Goal: Information Seeking & Learning: Check status

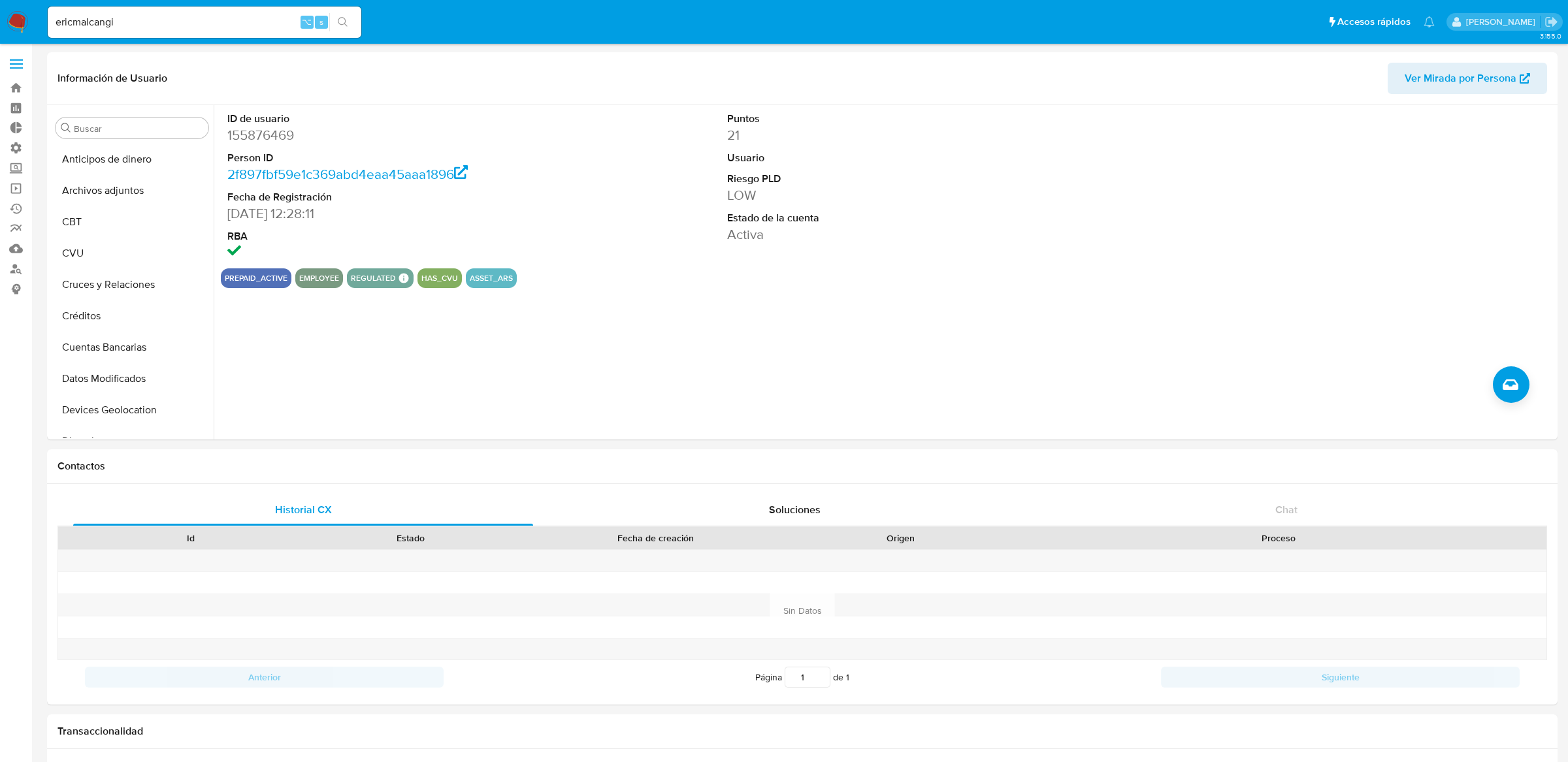
select select "10"
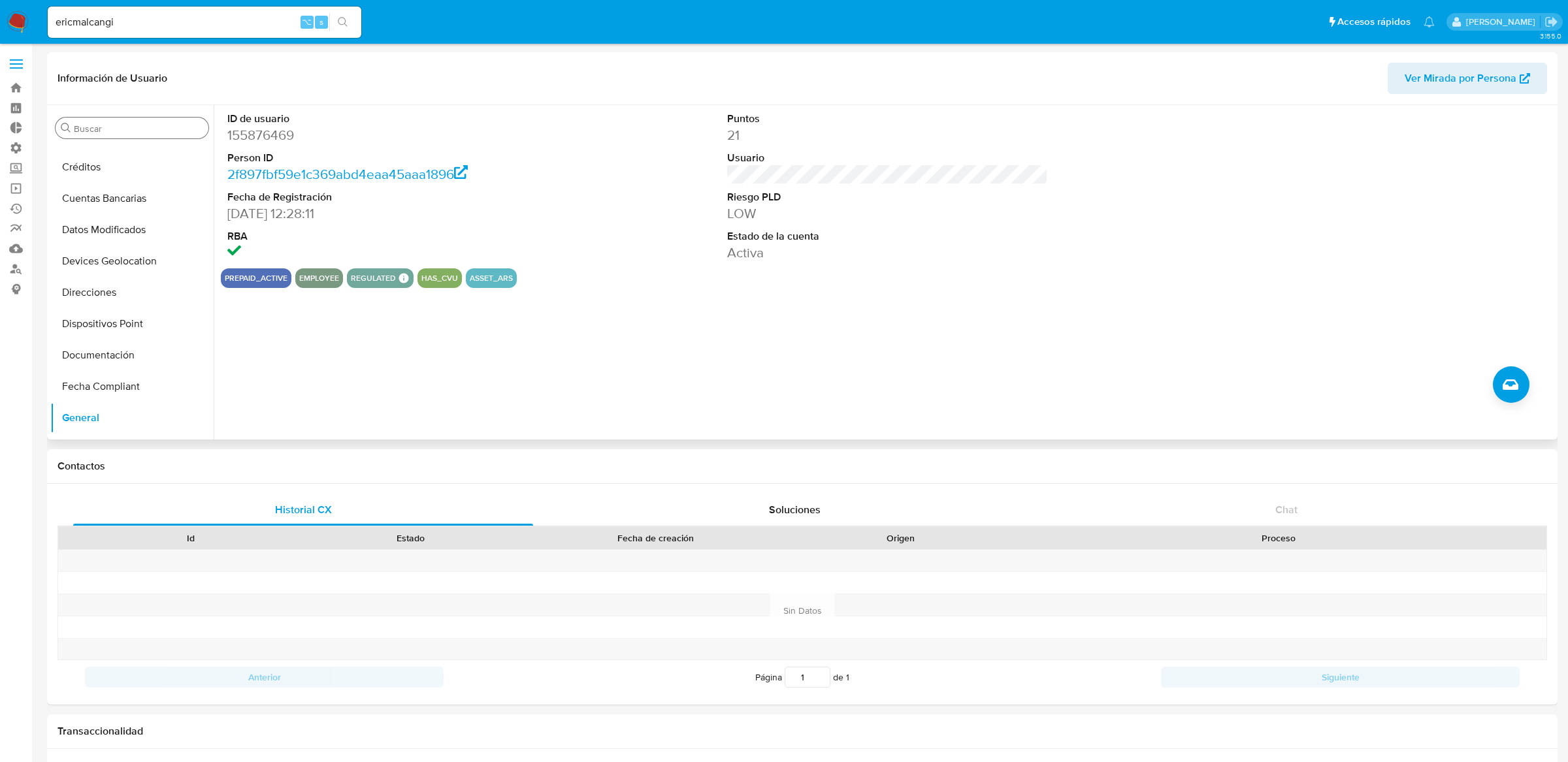
click at [139, 132] on input "Buscar" at bounding box center [138, 128] width 129 height 12
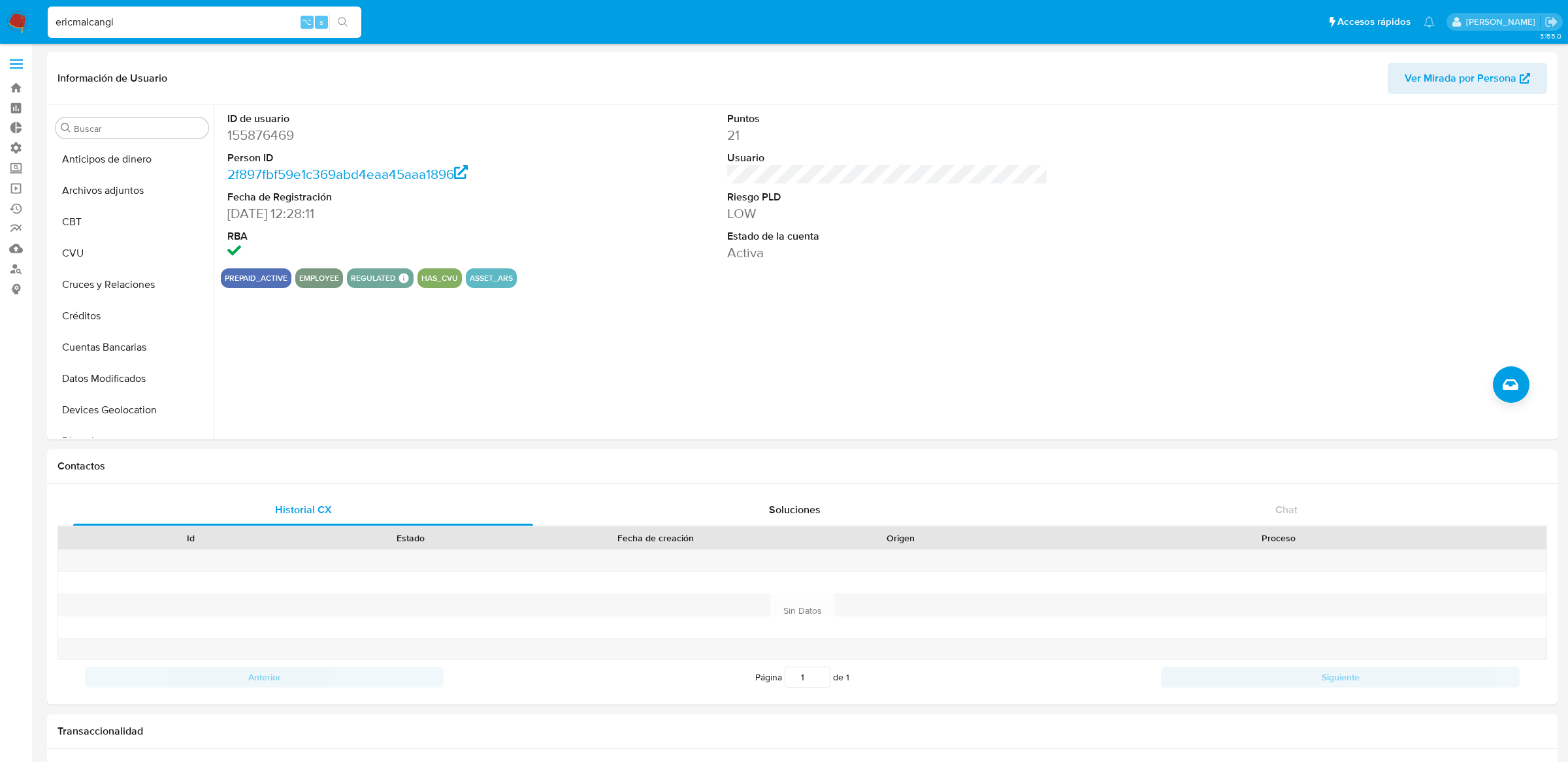
click at [275, 18] on input "ericmalcangi" at bounding box center [205, 22] width 314 height 17
paste input "589005063"
type input "589005063"
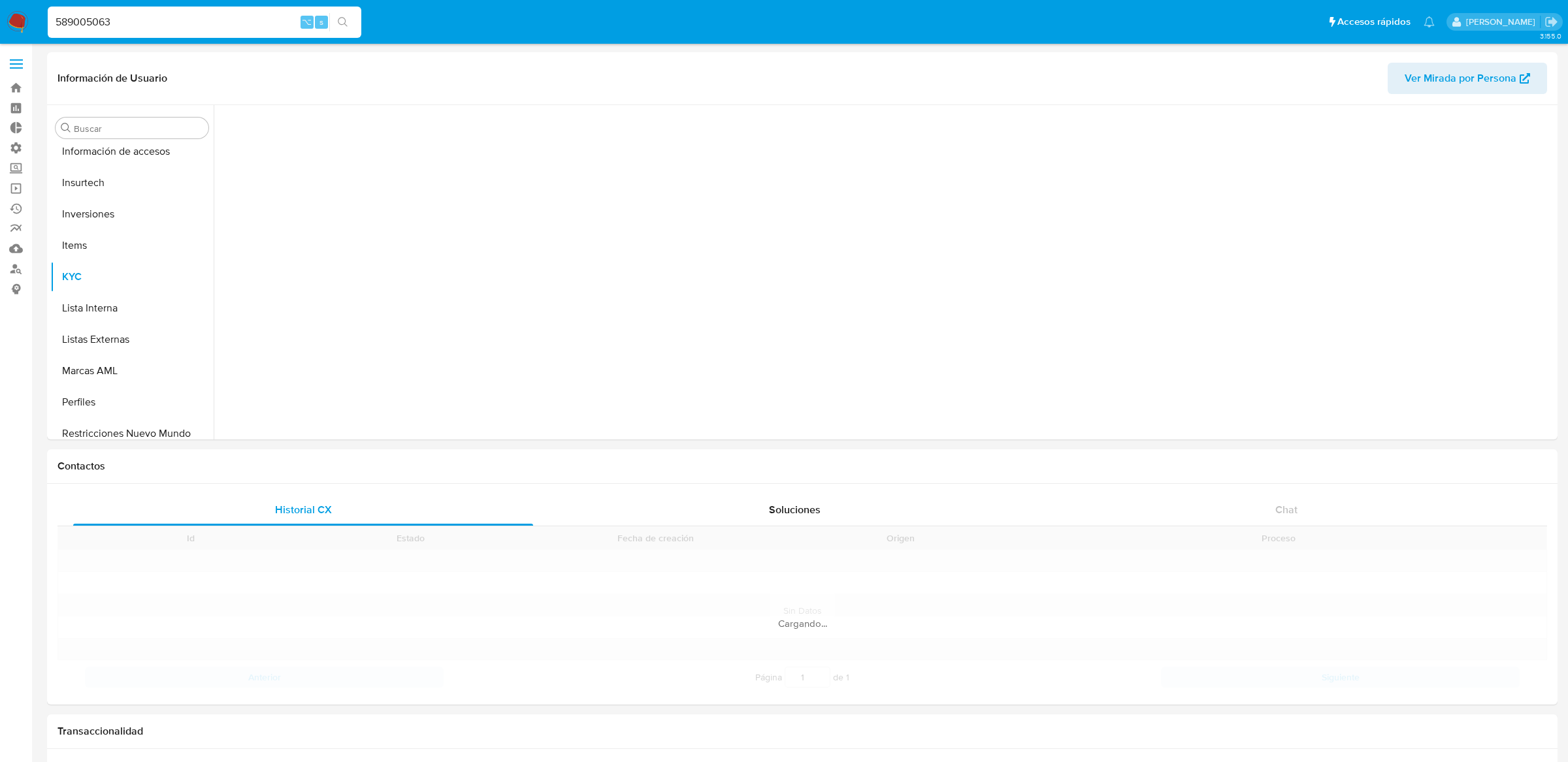
scroll to position [614, 0]
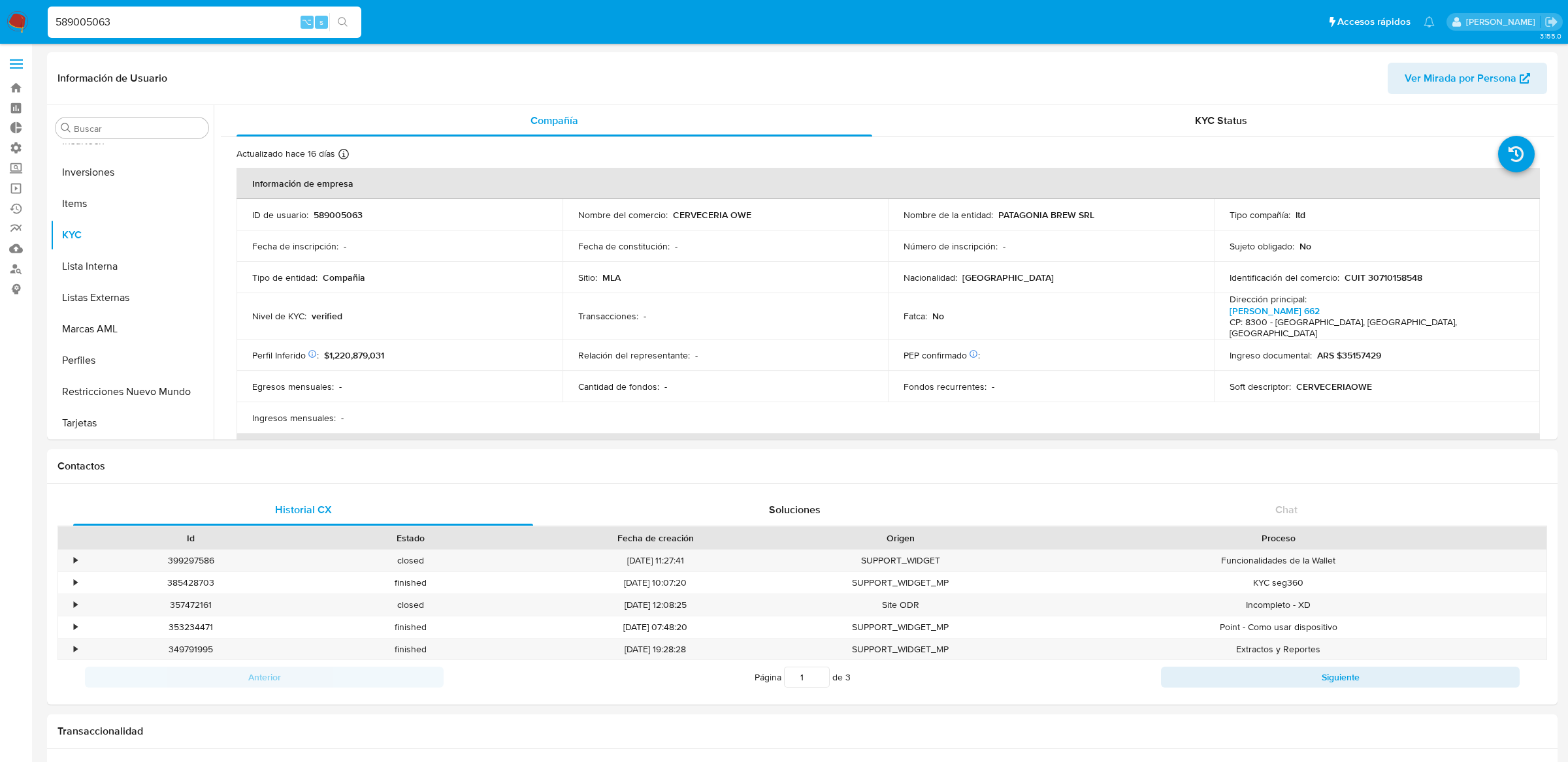
select select "10"
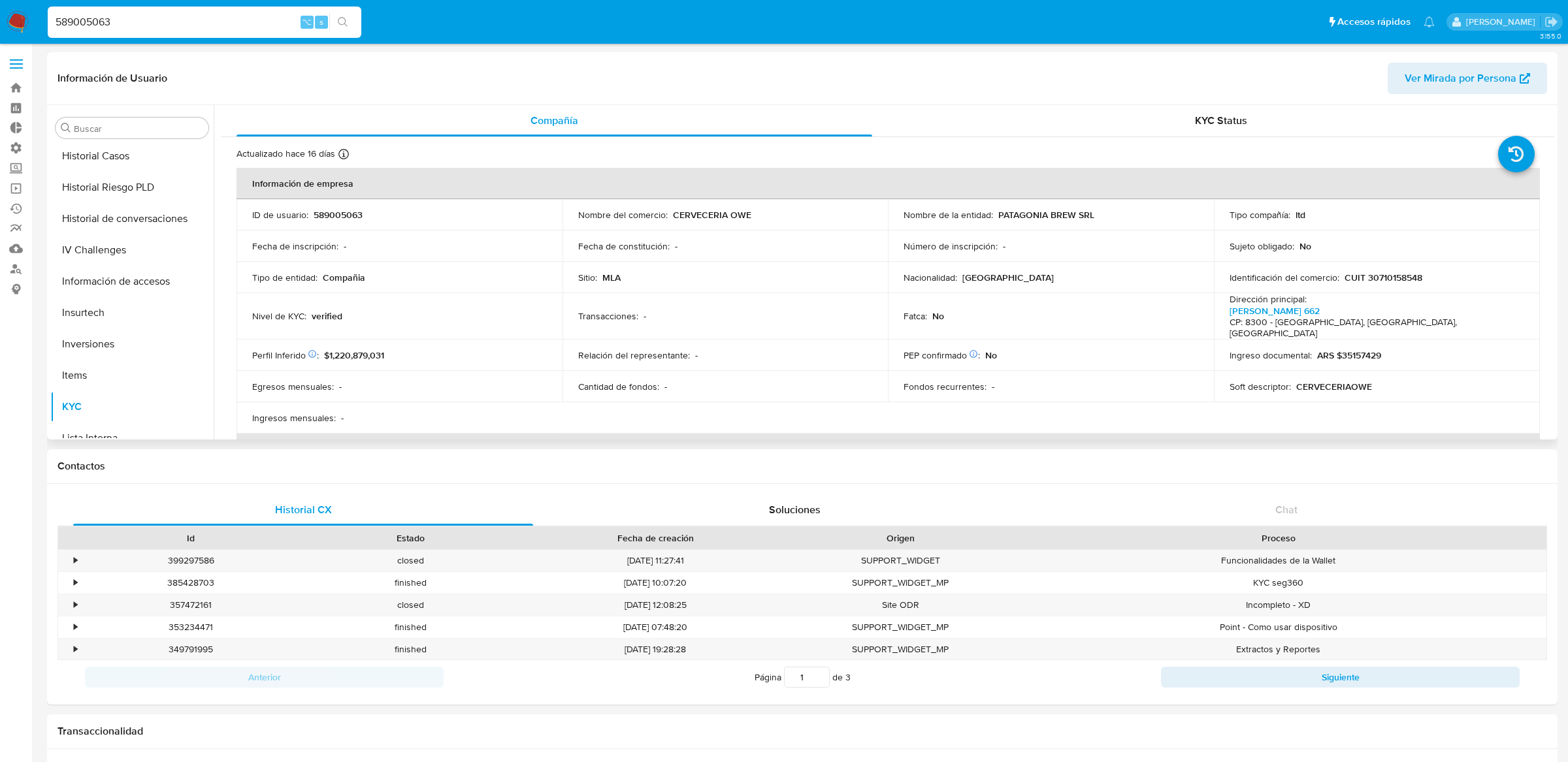
scroll to position [436, 0]
click at [153, 187] on button "Historial Riesgo PLD" at bounding box center [127, 194] width 153 height 31
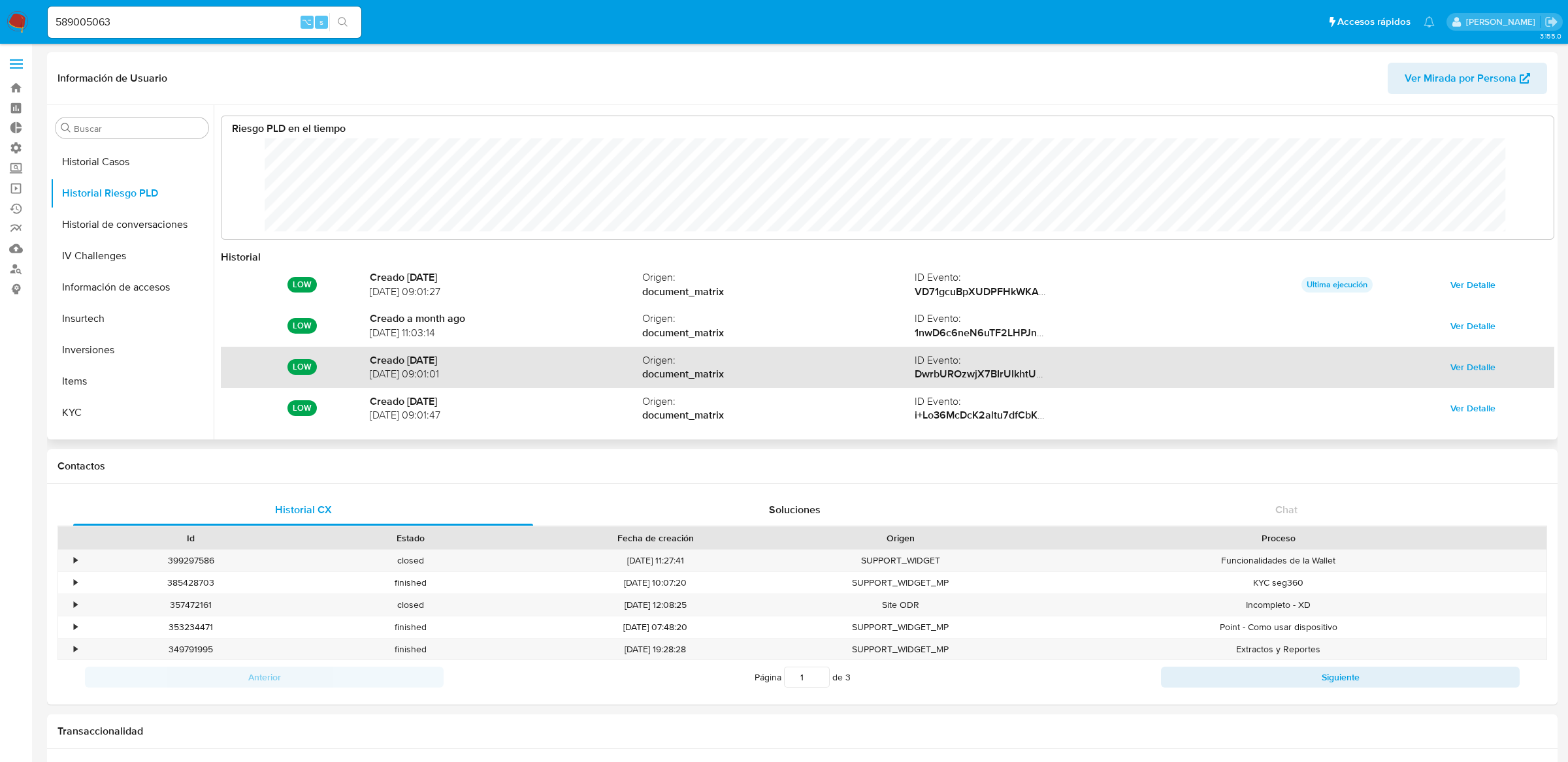
scroll to position [70, 0]
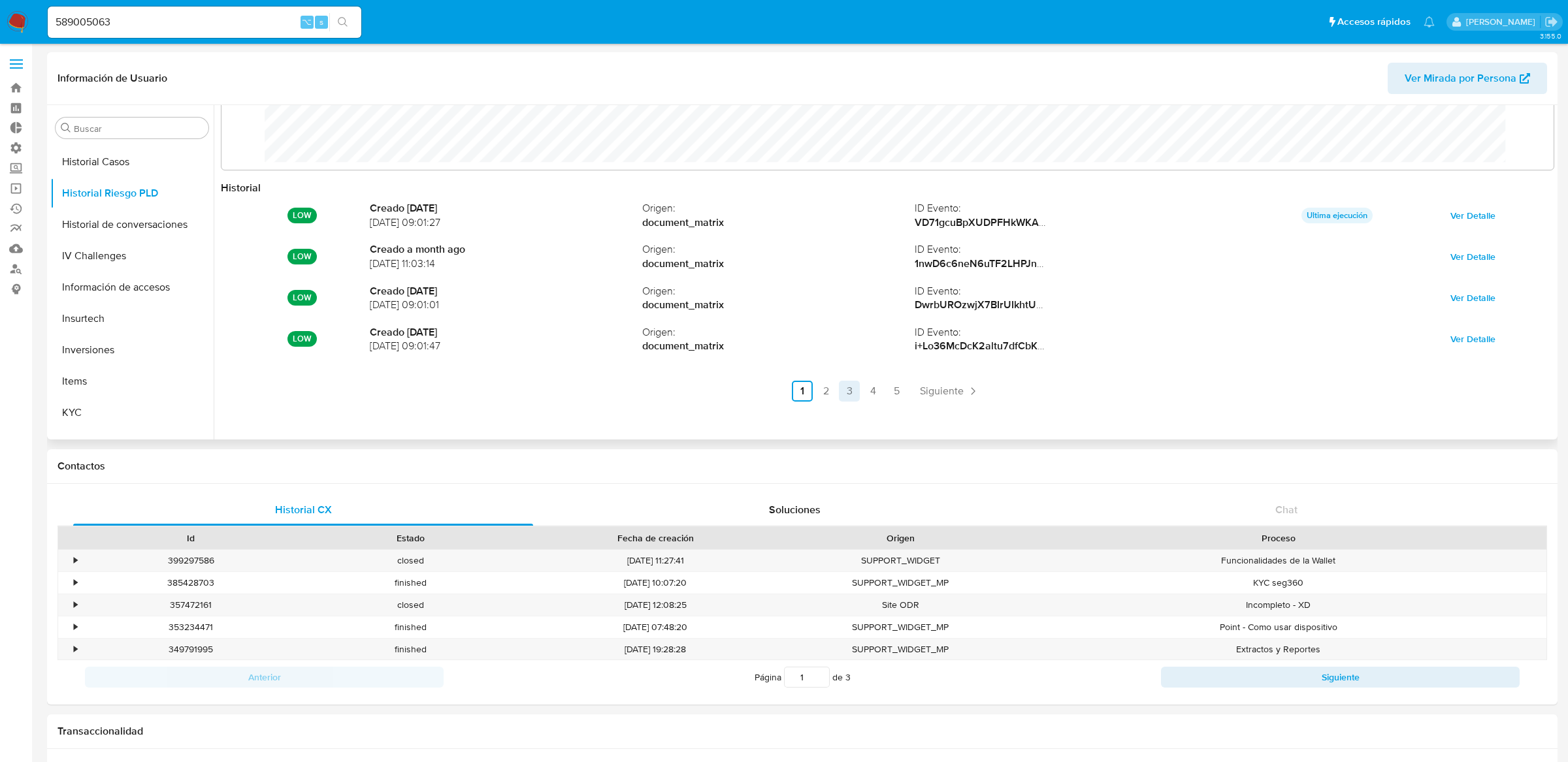
click at [856, 398] on link "3" at bounding box center [849, 391] width 21 height 21
click at [901, 391] on link "4" at bounding box center [908, 391] width 21 height 21
click at [884, 393] on link "3" at bounding box center [884, 391] width 21 height 21
click at [898, 393] on link "4" at bounding box center [908, 391] width 21 height 21
click at [886, 391] on link "3" at bounding box center [884, 391] width 21 height 21
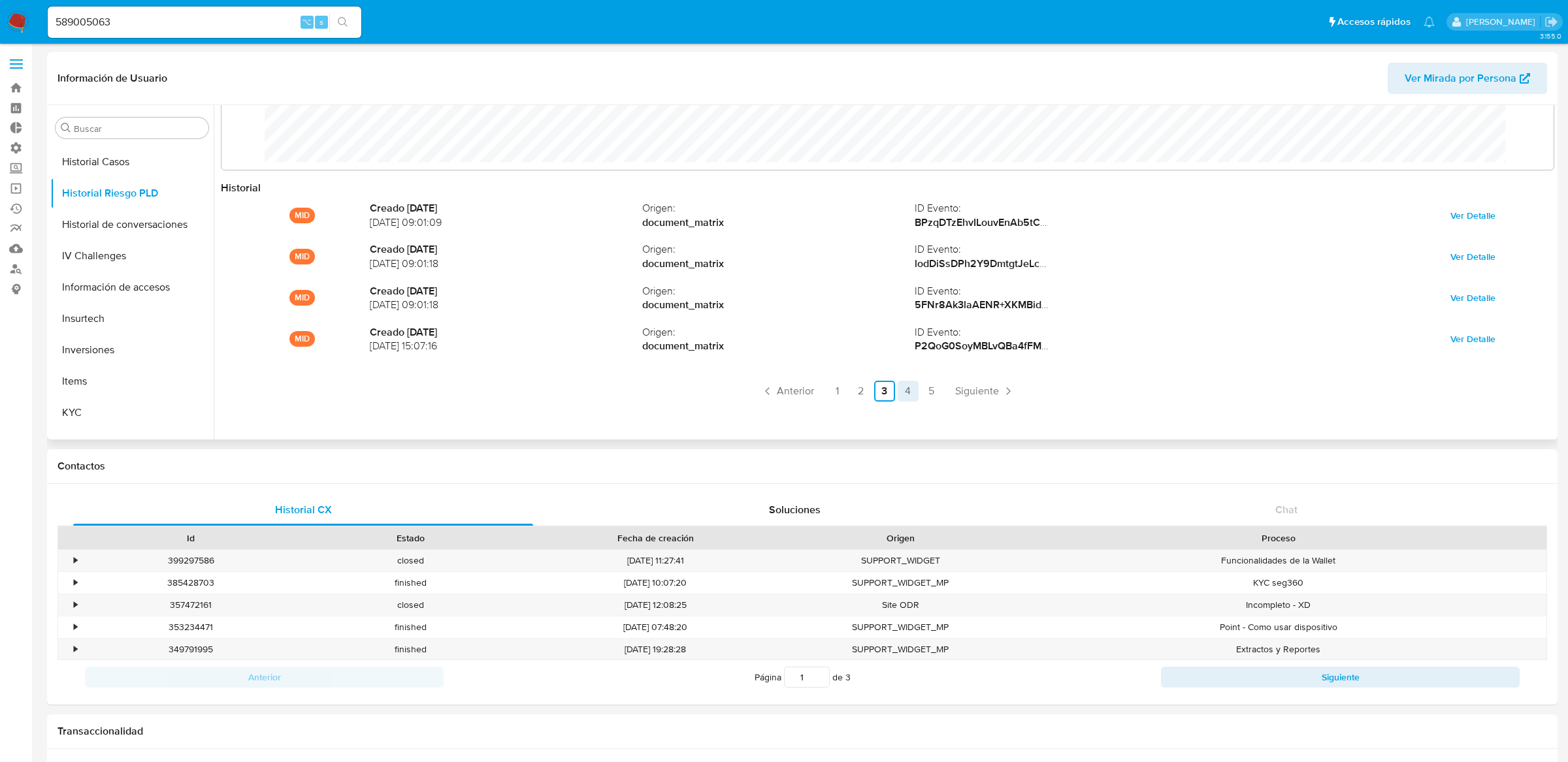
click at [910, 391] on link "4" at bounding box center [908, 391] width 21 height 21
click at [876, 392] on link "3" at bounding box center [884, 391] width 21 height 21
click at [866, 393] on link "2" at bounding box center [861, 391] width 21 height 21
click at [885, 393] on link "3" at bounding box center [884, 391] width 21 height 21
click at [900, 393] on link "4" at bounding box center [908, 391] width 21 height 21
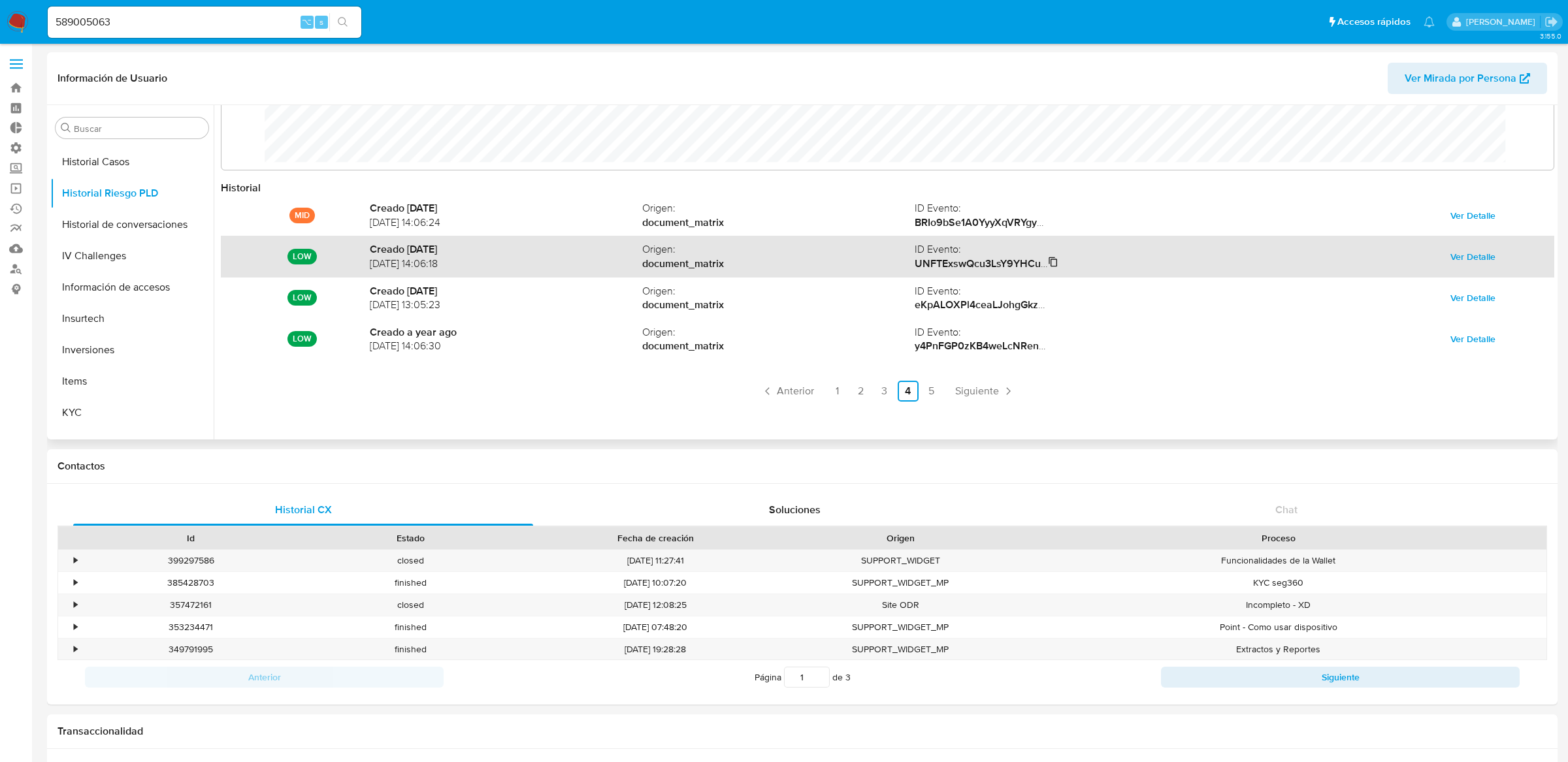
click at [945, 258] on strong "UNFTExswQcu3LsY9YHCuBJC2j2cpr/OoMxAvoeIw50CoItdU6egUKrDVjOh7GfRiH17BTMlpy1PtZyf…" at bounding box center [1170, 263] width 513 height 15
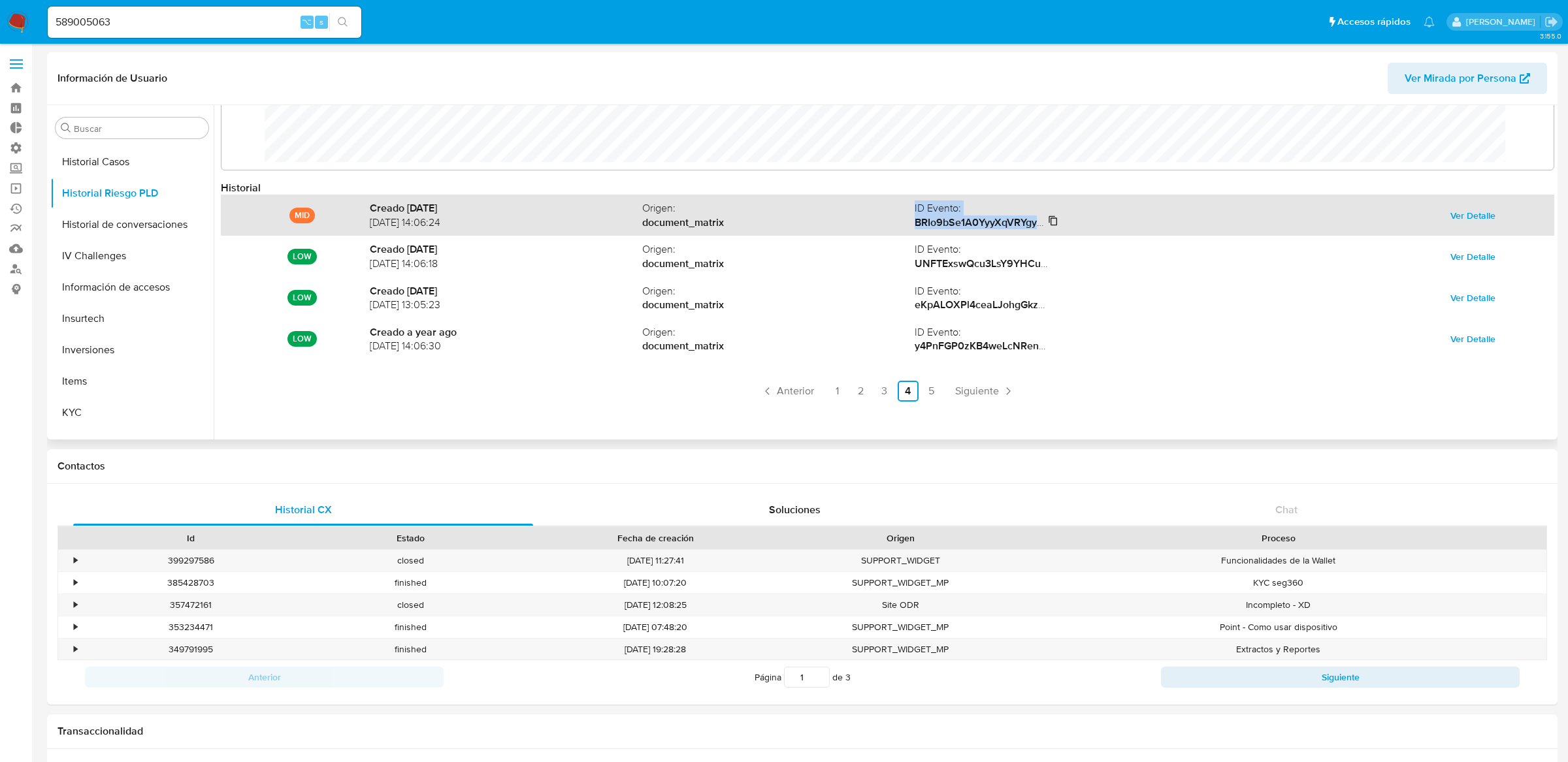
drag, startPoint x: 910, startPoint y: 219, endPoint x: 1035, endPoint y: 218, distance: 125.0
click at [1035, 218] on div "MID Creado [DATE] [DATE] 14:06:24 Origen : document_matrix ID Evento : BRIo9bSe…" at bounding box center [888, 215] width 1334 height 41
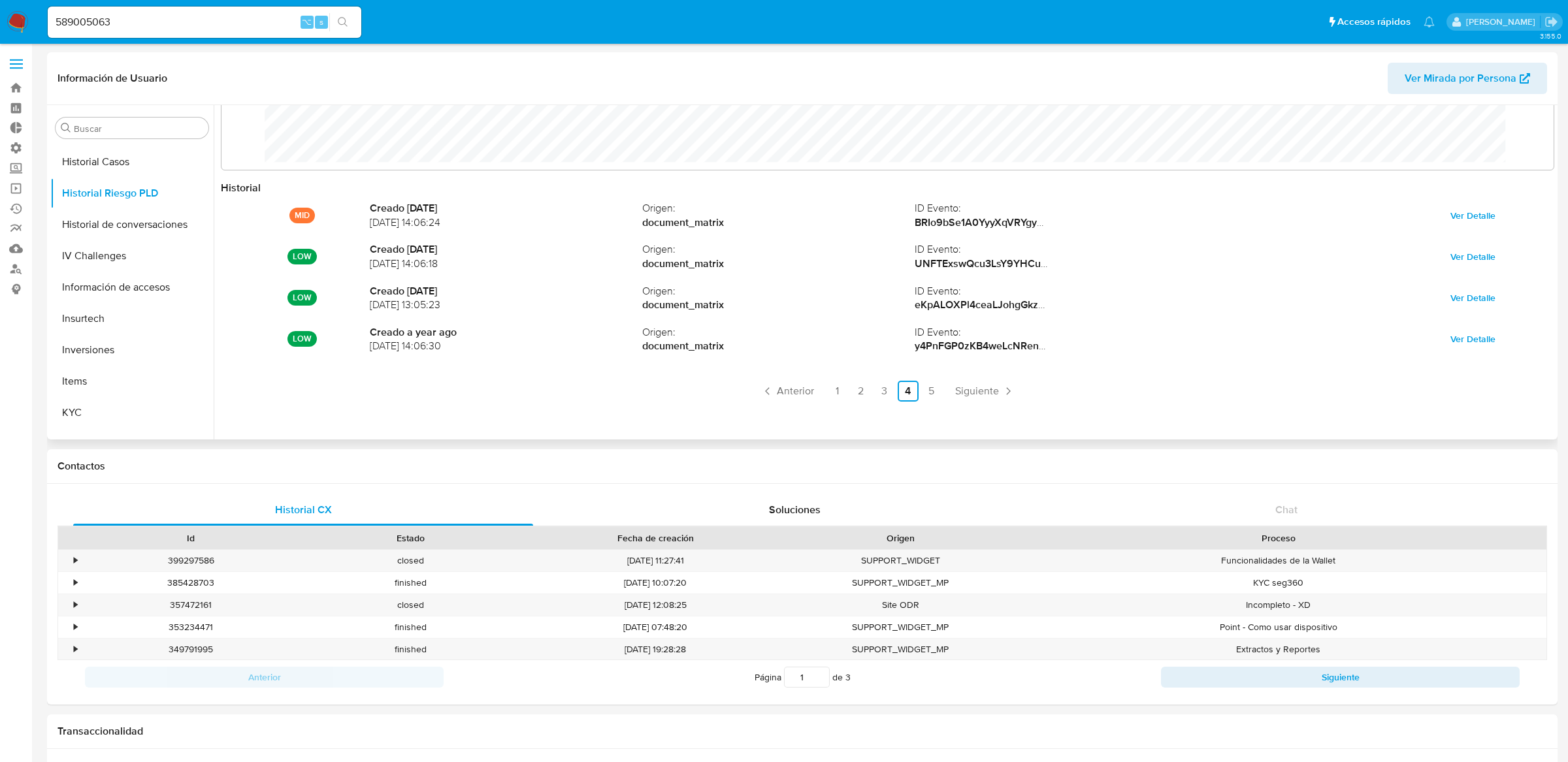
click at [1065, 168] on div "Riesgo PLD en el tiempo" at bounding box center [888, 109] width 1334 height 124
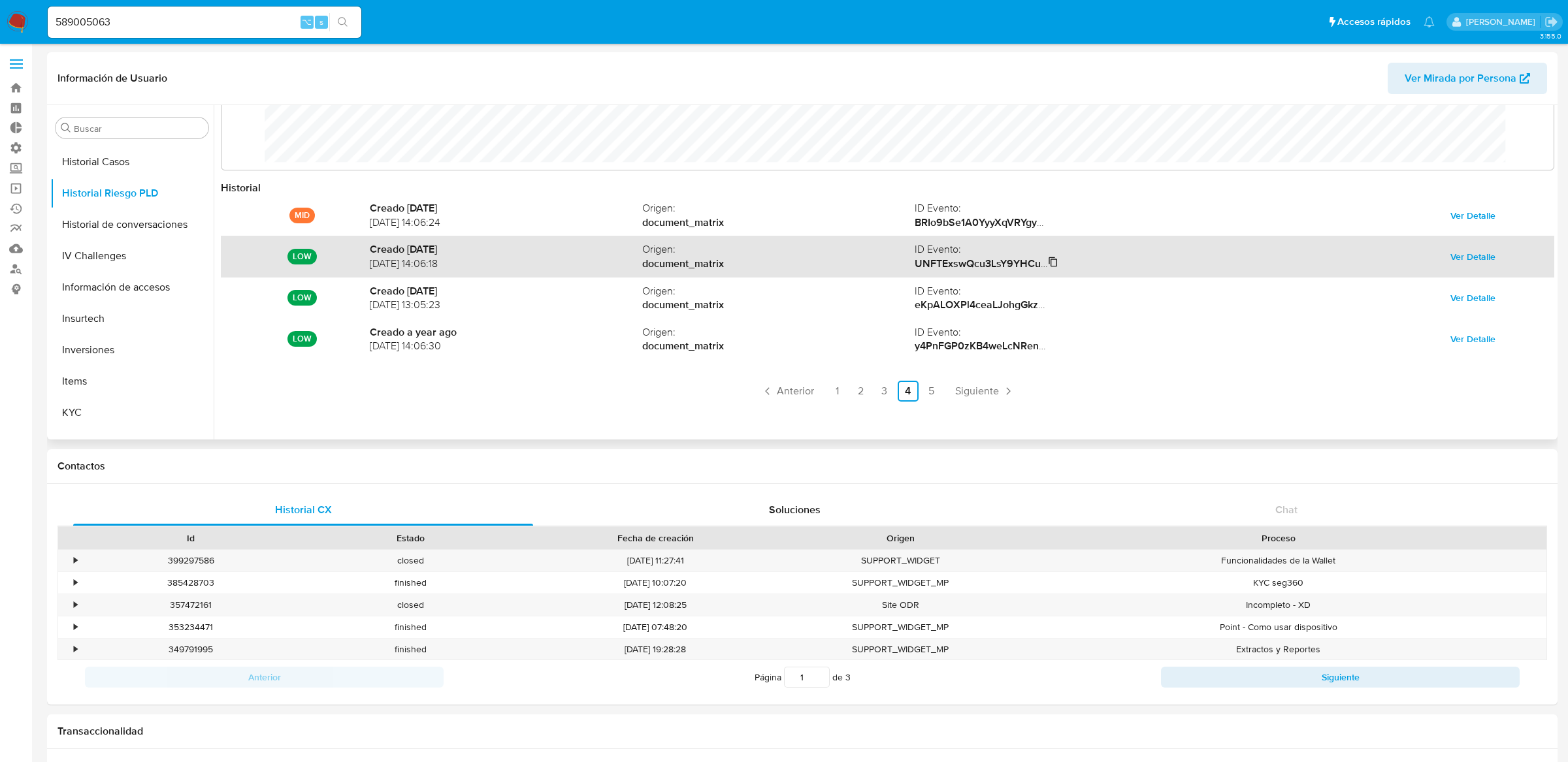
click at [941, 260] on strong "UNFTExswQcu3LsY9YHCuBJC2j2cpr/OoMxAvoeIw50CoItdU6egUKrDVjOh7GfRiH17BTMlpy1PtZyf…" at bounding box center [1170, 263] width 513 height 15
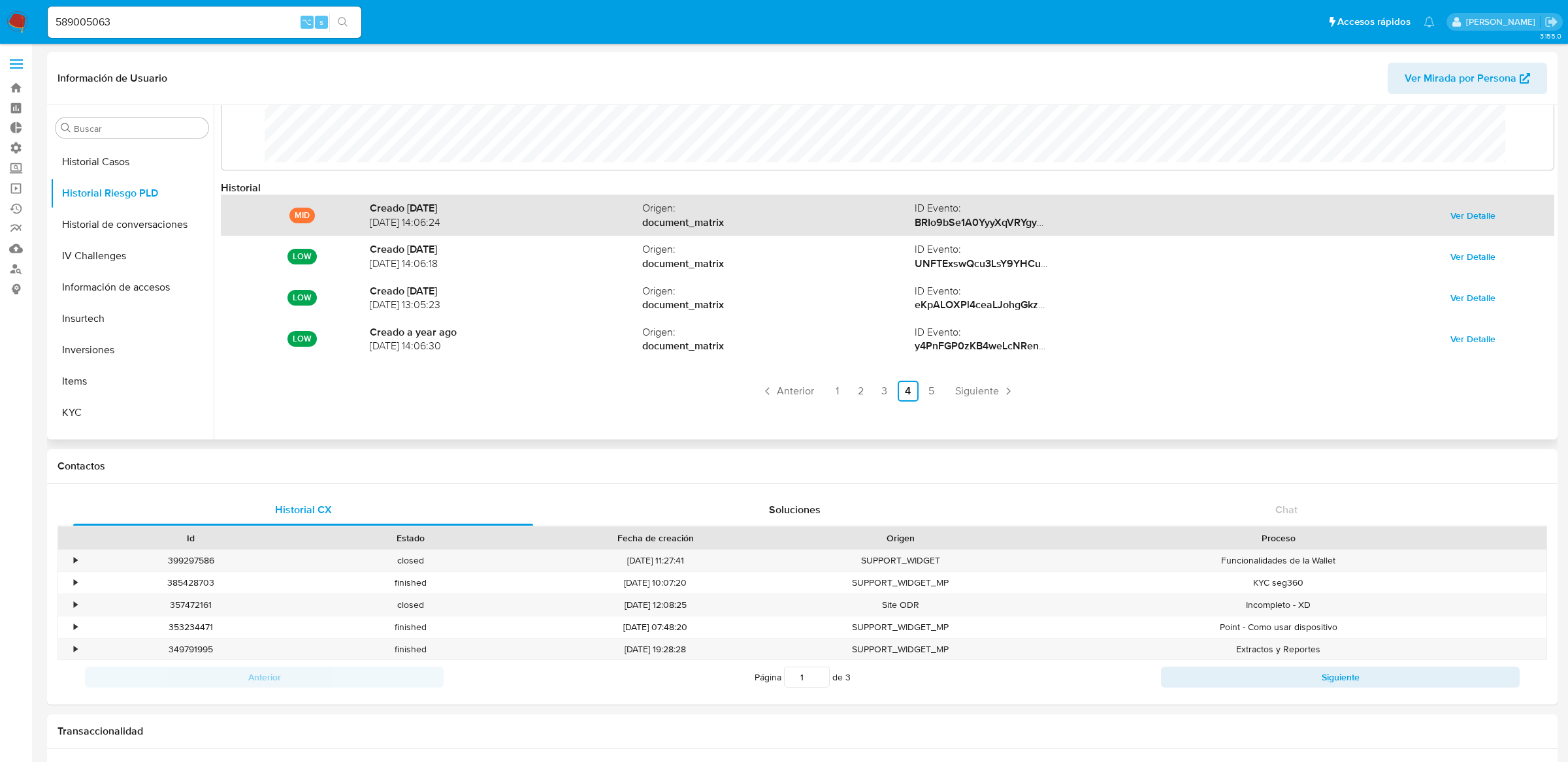
click at [943, 231] on div "MID Creado [DATE] [DATE] 14:06:24 Origen : document_matrix ID Evento : BRIo9bSe…" at bounding box center [888, 215] width 1334 height 41
click at [943, 222] on strong "BRIo9bSe1A0YyyXqVRYgyA6QG4wXawwsMD35pMkgD2YrD9y6Ni8UJyFQ/1vxbwHlMB90yHEoOne9xZQ…" at bounding box center [1184, 222] width 538 height 15
drag, startPoint x: 355, startPoint y: 205, endPoint x: 721, endPoint y: 229, distance: 366.8
click at [721, 229] on div "MID Creado [DATE] [DATE] 14:06:24 Origen : document_matrix ID Evento : BRIo9bSe…" at bounding box center [888, 215] width 1334 height 41
click at [359, 199] on div "MID Creado [DATE] [DATE] 14:06:24 Origen : document_matrix ID Evento : BRIo9bSe…" at bounding box center [888, 215] width 1334 height 41
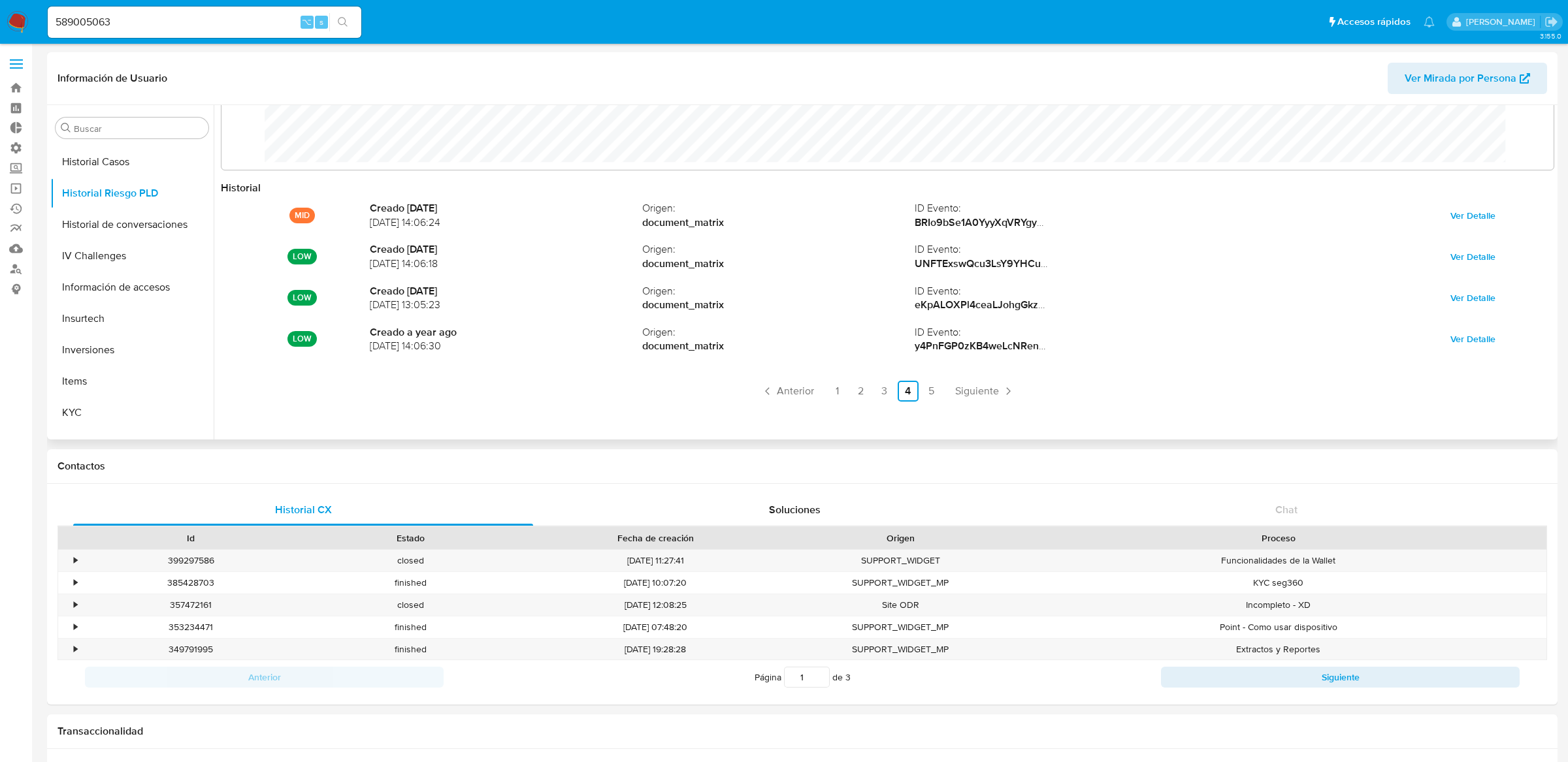
click at [870, 392] on ul "Anterior 1 2 3 4 5 Siguiente" at bounding box center [888, 391] width 1334 height 21
click at [880, 392] on link "3" at bounding box center [884, 391] width 21 height 21
click at [855, 389] on link "2" at bounding box center [861, 391] width 21 height 21
click at [830, 394] on link "1" at bounding box center [837, 391] width 21 height 21
click at [862, 394] on link "4" at bounding box center [872, 391] width 21 height 21
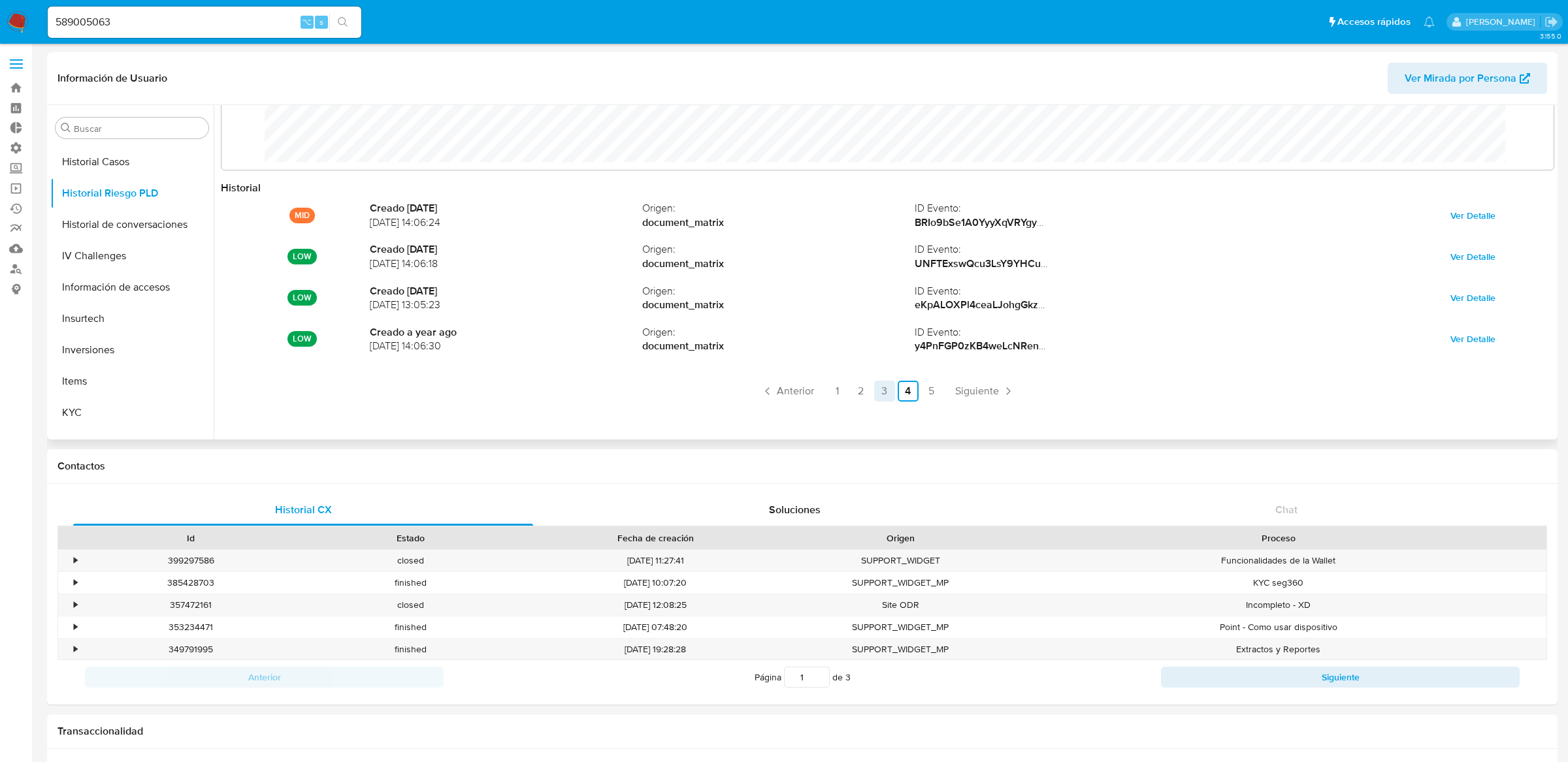
click at [876, 397] on link "3" at bounding box center [884, 391] width 21 height 21
click at [901, 397] on link "4" at bounding box center [908, 391] width 21 height 21
click at [880, 391] on link "3" at bounding box center [884, 391] width 21 height 21
click at [865, 391] on link "2" at bounding box center [861, 391] width 21 height 21
click at [899, 391] on link "4" at bounding box center [908, 391] width 21 height 21
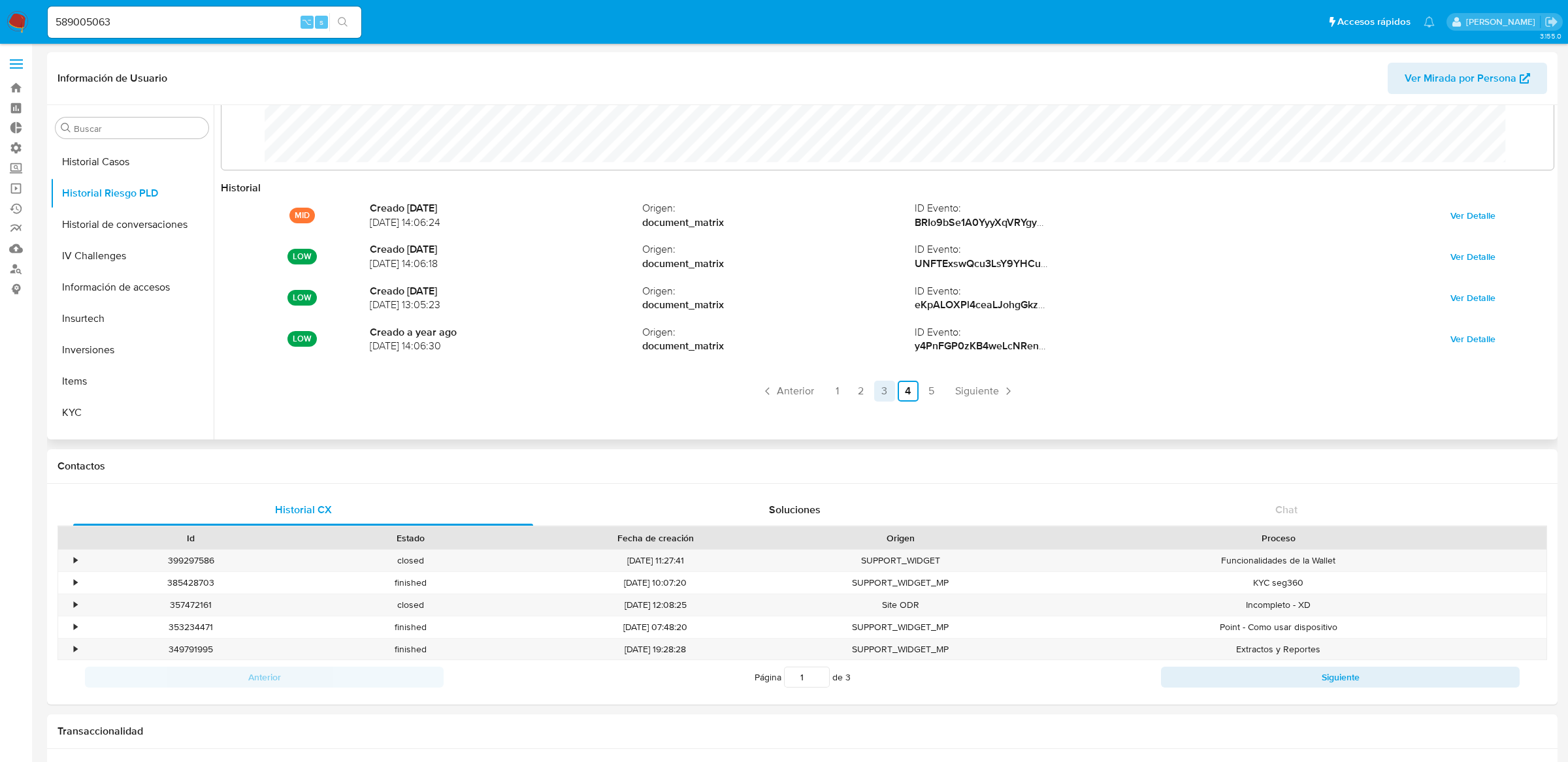
click at [889, 391] on link "3" at bounding box center [884, 391] width 21 height 21
click at [865, 391] on link "2" at bounding box center [861, 391] width 21 height 21
click at [844, 391] on link "1" at bounding box center [837, 391] width 21 height 21
click at [875, 391] on link "4" at bounding box center [872, 391] width 21 height 21
click at [916, 385] on ul "Anterior 1 2 3 4 5 Siguiente" at bounding box center [888, 391] width 1334 height 21
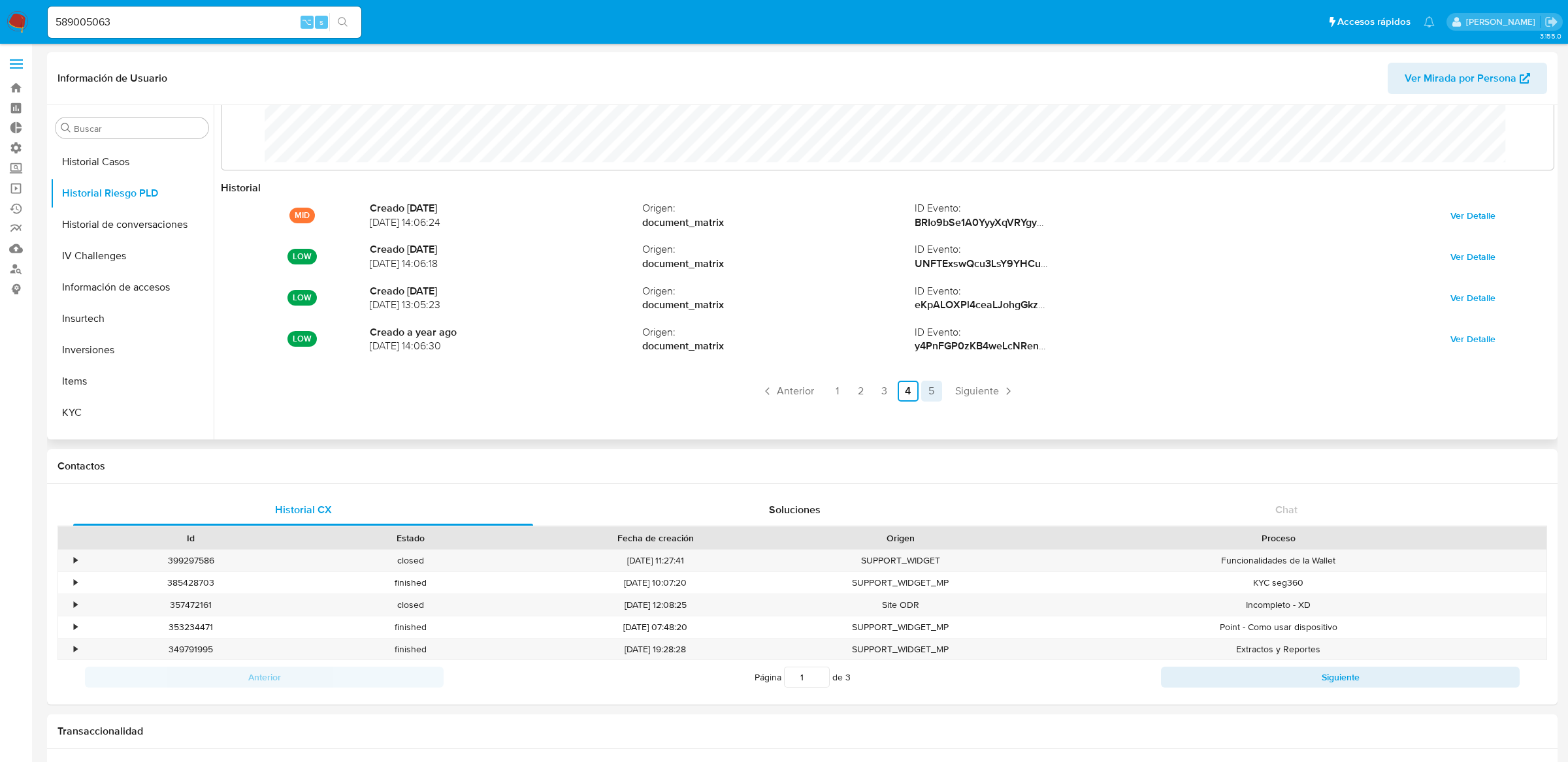
click at [923, 389] on link "5" at bounding box center [931, 391] width 21 height 21
click at [929, 393] on link "3" at bounding box center [922, 391] width 21 height 21
click at [909, 388] on link "4" at bounding box center [908, 391] width 21 height 21
click at [860, 388] on link "2" at bounding box center [861, 391] width 21 height 21
click at [833, 388] on link "1" at bounding box center [837, 391] width 21 height 21
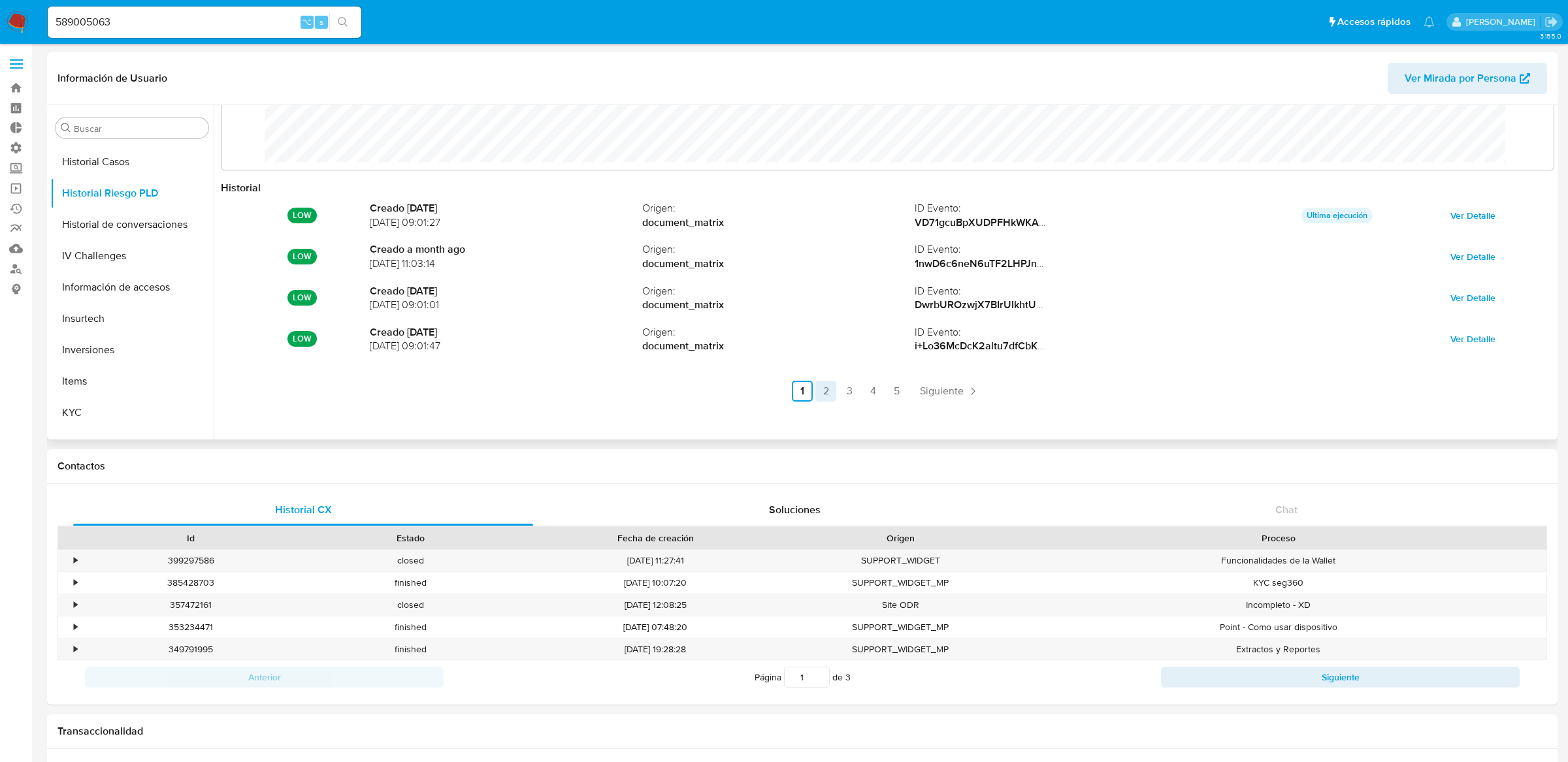
click at [815, 385] on link "2" at bounding box center [825, 391] width 21 height 21
click at [876, 389] on link "3" at bounding box center [884, 391] width 21 height 21
click at [899, 394] on link "4" at bounding box center [908, 391] width 21 height 21
click at [880, 393] on link "3" at bounding box center [884, 391] width 21 height 21
click at [862, 391] on link "2" at bounding box center [861, 391] width 21 height 21
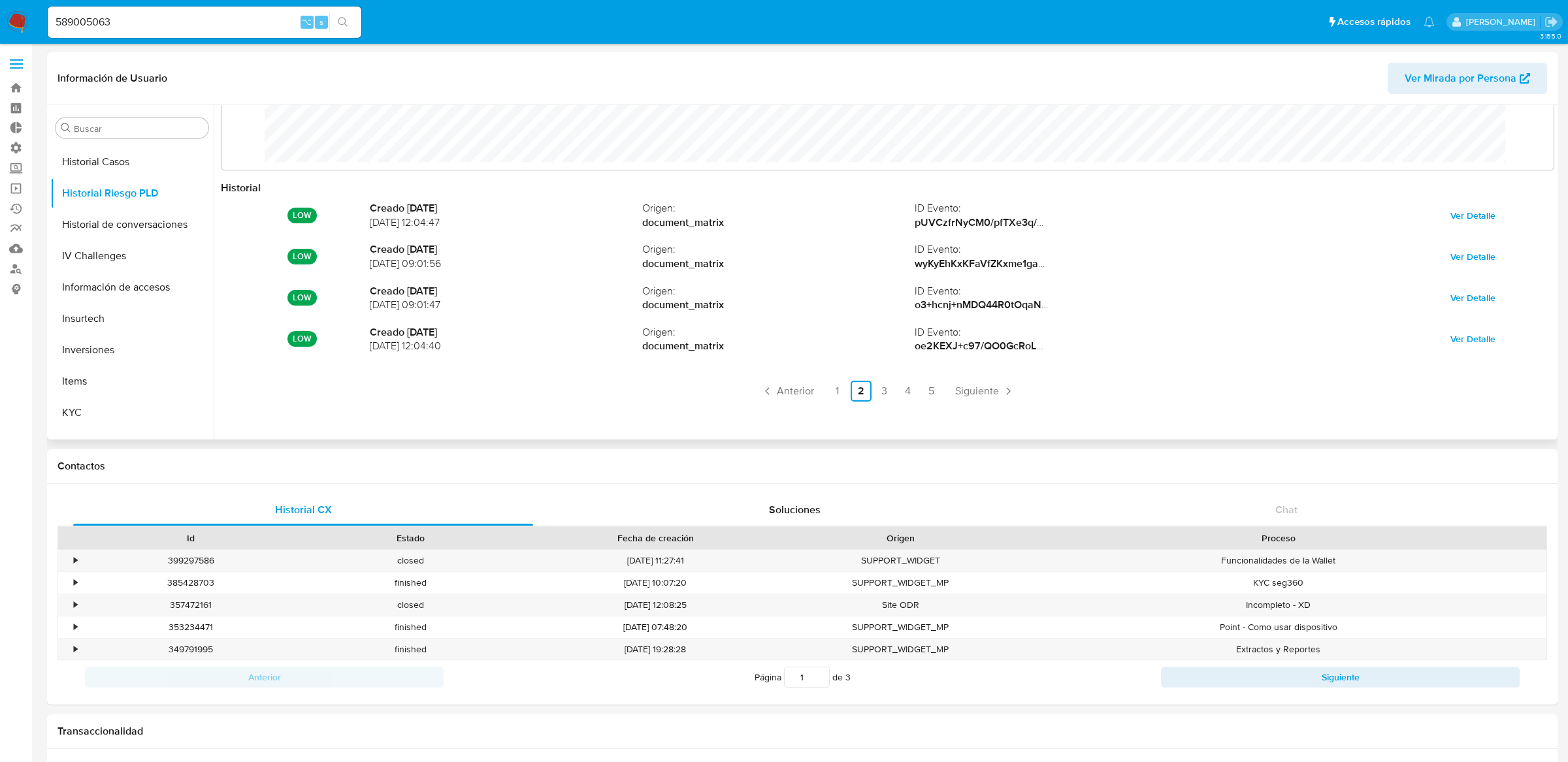
click at [846, 391] on ul "Anterior 1 2 3 4 5 Siguiente" at bounding box center [888, 391] width 1334 height 21
click at [874, 391] on link "3" at bounding box center [884, 391] width 21 height 21
click at [901, 391] on link "4" at bounding box center [908, 391] width 21 height 21
click at [836, 387] on link "1" at bounding box center [837, 391] width 21 height 21
click at [869, 392] on link "4" at bounding box center [872, 391] width 21 height 21
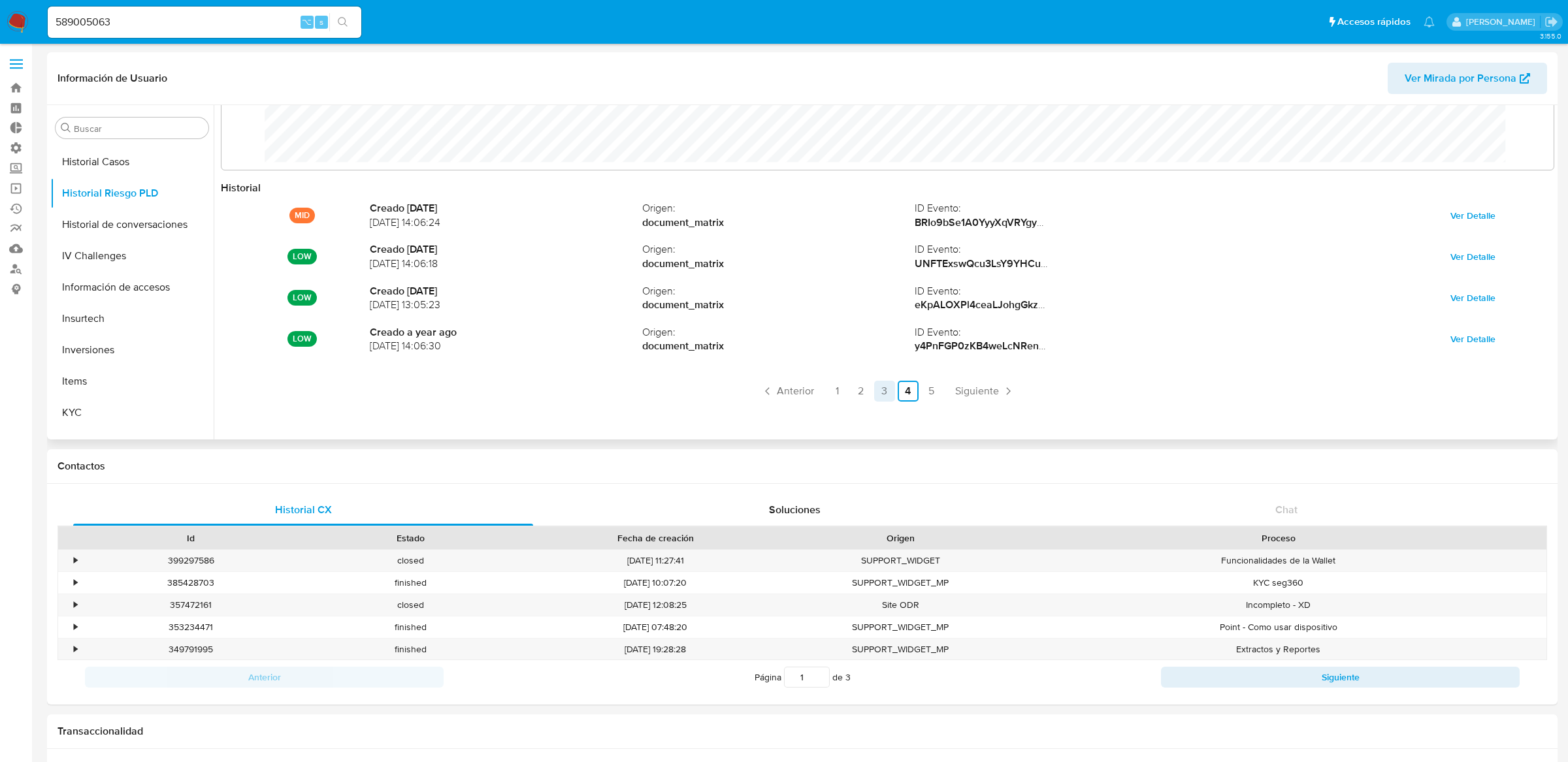
click at [891, 400] on link "3" at bounding box center [884, 391] width 21 height 21
click at [856, 395] on link "2" at bounding box center [861, 391] width 21 height 21
click at [839, 394] on link "1" at bounding box center [837, 391] width 21 height 21
click at [873, 394] on link "4" at bounding box center [872, 391] width 21 height 21
click at [880, 387] on link "3" at bounding box center [884, 391] width 21 height 21
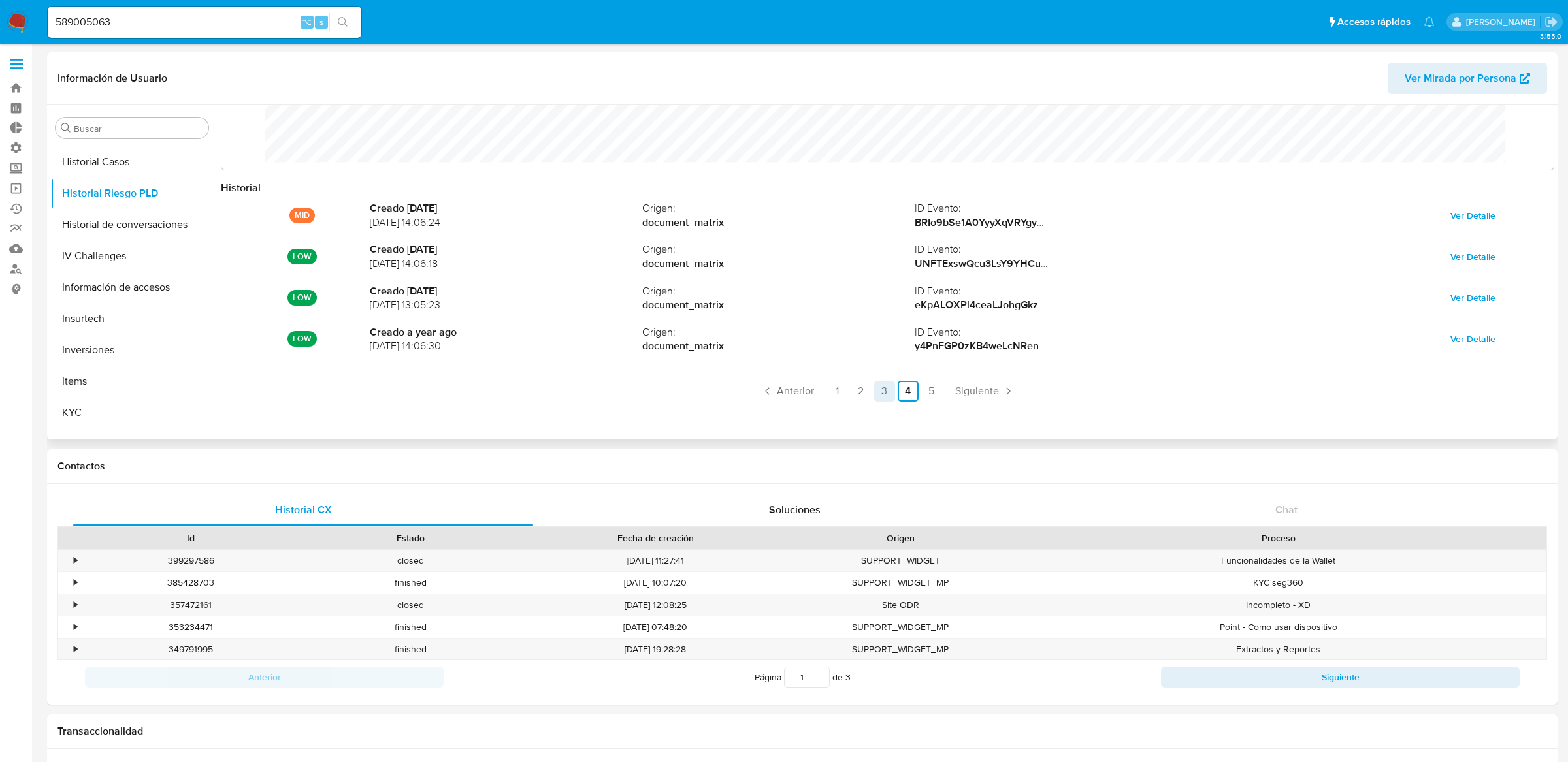
click at [880, 387] on link "3" at bounding box center [884, 391] width 21 height 21
click at [851, 397] on link "2" at bounding box center [861, 391] width 21 height 21
click at [842, 397] on link "1" at bounding box center [837, 391] width 21 height 21
click at [842, 397] on link "3" at bounding box center [849, 391] width 21 height 21
click at [903, 398] on link "4" at bounding box center [908, 391] width 21 height 21
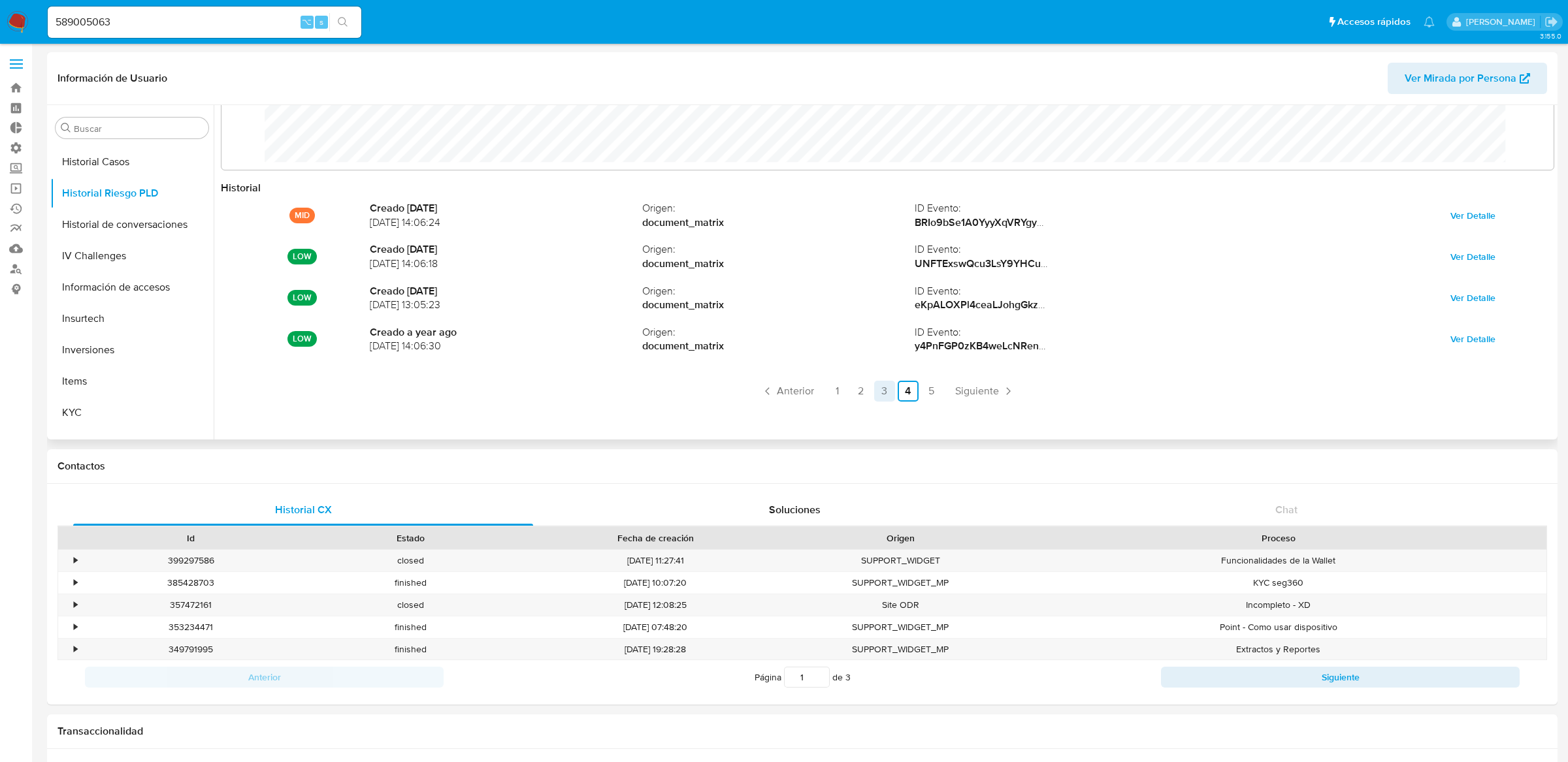
click at [886, 385] on link "3" at bounding box center [884, 391] width 21 height 21
click at [847, 385] on ul "Anterior 1 2 3 4 5 Siguiente" at bounding box center [888, 391] width 1334 height 21
click at [861, 388] on link "2" at bounding box center [861, 391] width 21 height 21
click at [839, 391] on link "1" at bounding box center [837, 391] width 21 height 21
click at [855, 390] on link "3" at bounding box center [849, 391] width 21 height 21
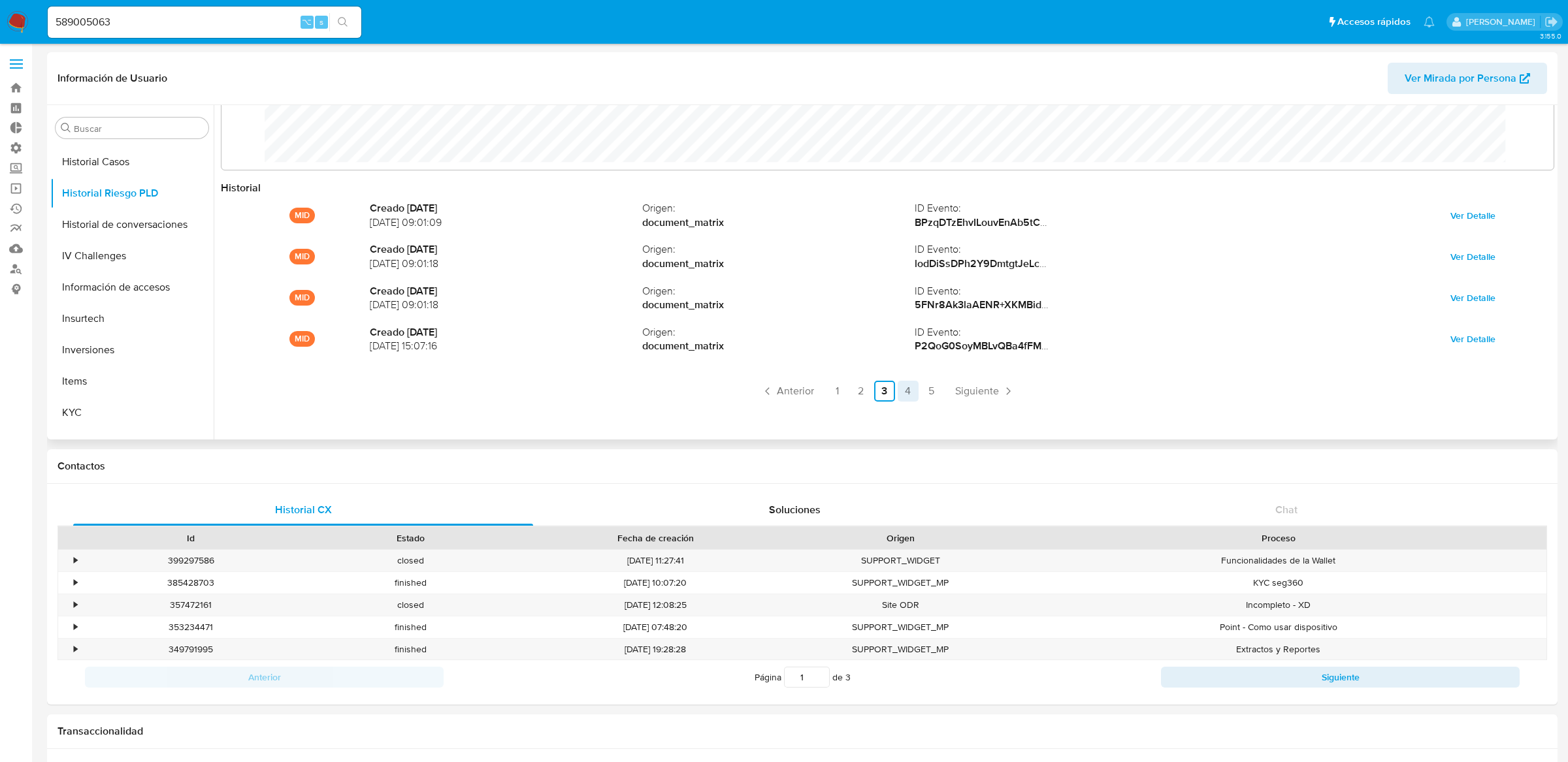
click at [898, 389] on link "4" at bounding box center [908, 391] width 21 height 21
click at [861, 389] on link "2" at bounding box center [861, 391] width 21 height 21
click at [820, 392] on ul "Anterior 1 2 3 4 5 Siguiente" at bounding box center [888, 391] width 1334 height 21
click at [835, 392] on link "1" at bounding box center [837, 391] width 21 height 21
click at [871, 396] on link "4" at bounding box center [872, 391] width 21 height 21
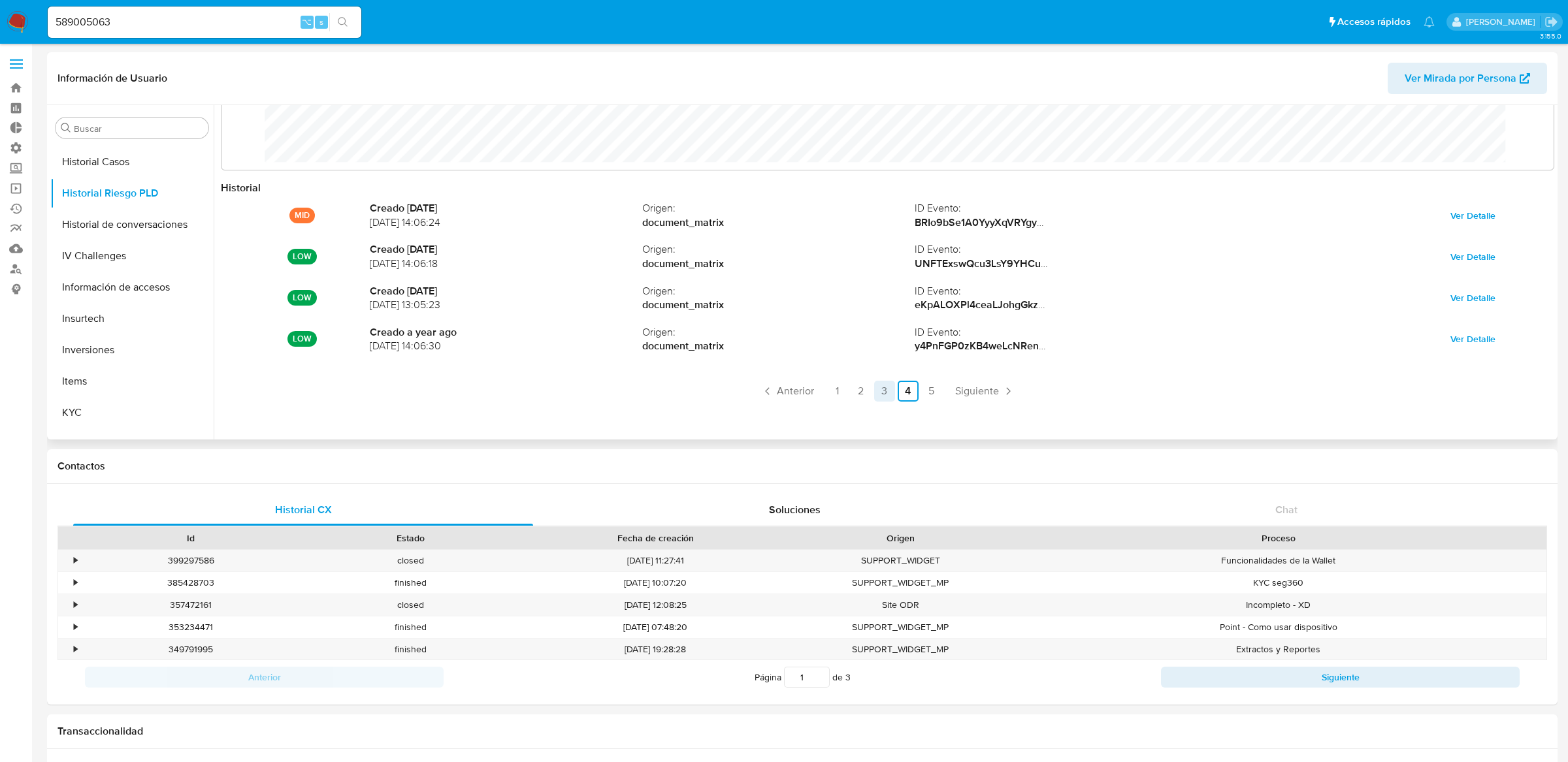
click at [882, 397] on link "3" at bounding box center [884, 391] width 21 height 21
click at [853, 393] on link "2" at bounding box center [861, 391] width 21 height 21
click at [839, 393] on link "1" at bounding box center [837, 391] width 21 height 21
click at [858, 393] on ul "Anterior 1 2 3 4 5 Siguiente" at bounding box center [888, 391] width 1334 height 21
click at [867, 393] on link "4" at bounding box center [872, 391] width 21 height 21
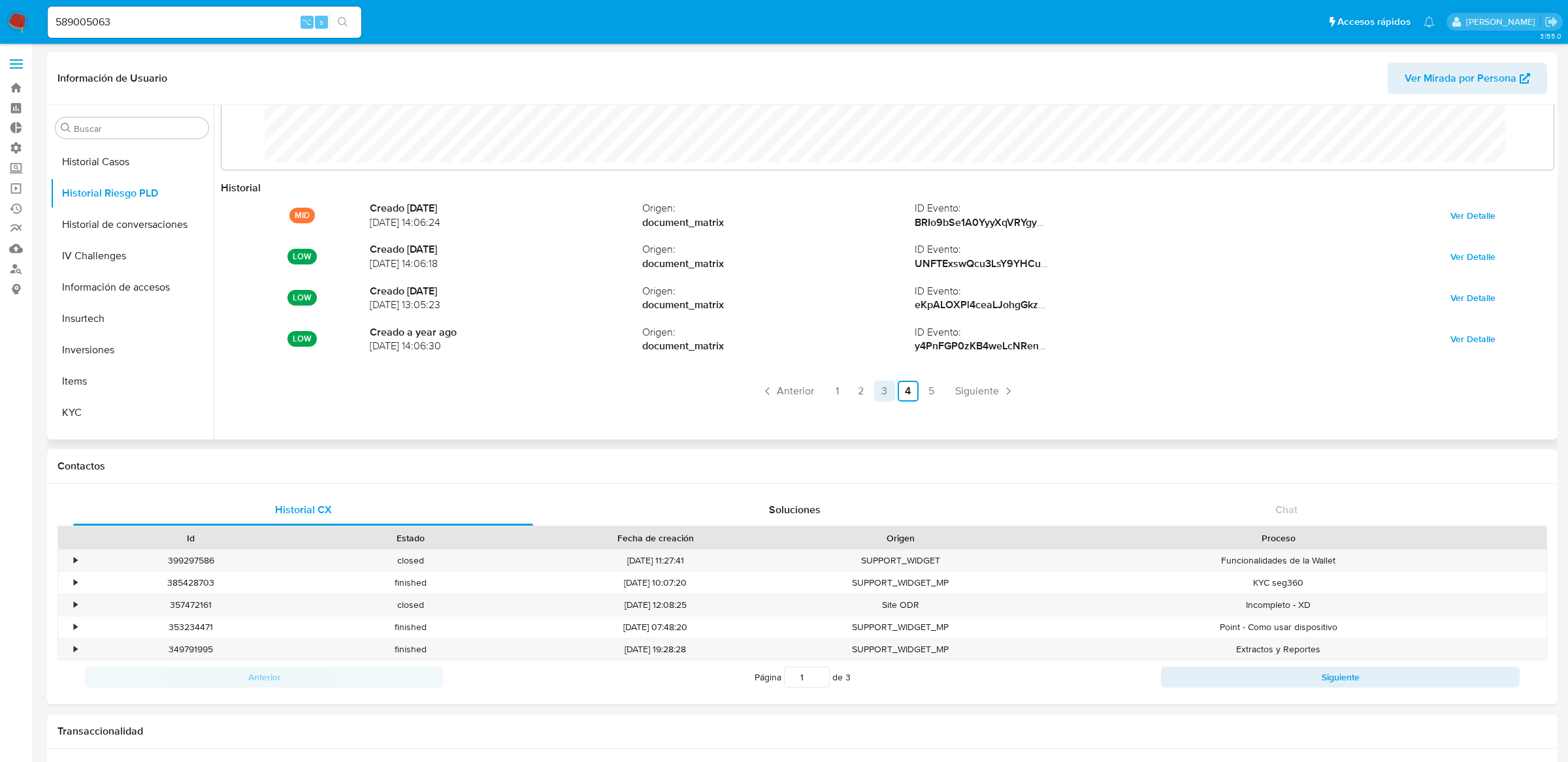
click at [876, 396] on link "3" at bounding box center [884, 391] width 21 height 21
click at [867, 396] on link "2" at bounding box center [861, 391] width 21 height 21
click at [851, 396] on link "2" at bounding box center [861, 391] width 21 height 21
click at [834, 407] on div "Historial LOW Creado [DATE] [DATE] 12:04:47 Origen : document_matrix ID Evento …" at bounding box center [888, 301] width 1334 height 242
click at [834, 395] on link "1" at bounding box center [837, 391] width 21 height 21
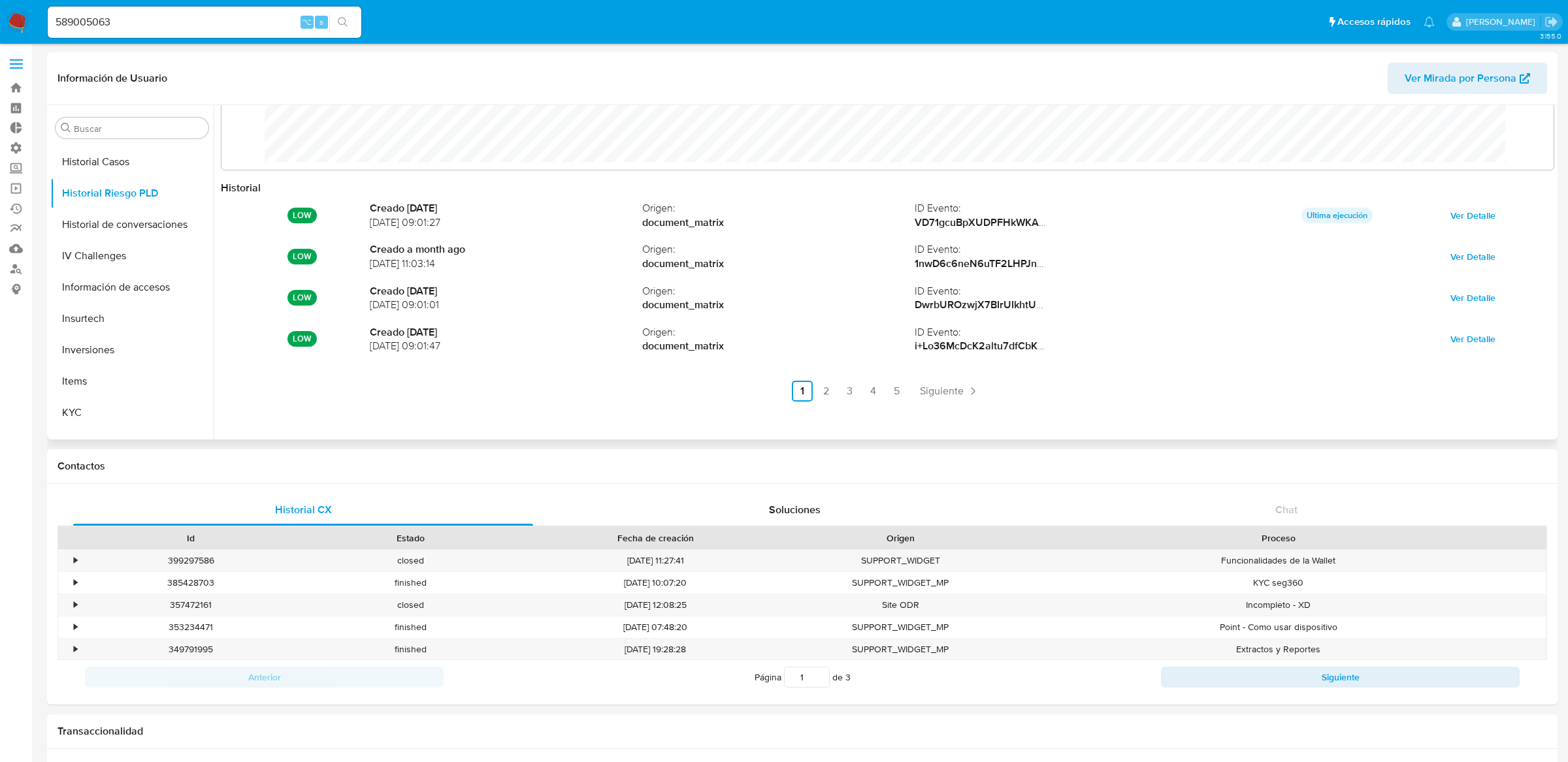
click at [881, 395] on ul "Anterior 1 2 3 4 5 Siguiente" at bounding box center [888, 391] width 1334 height 21
click at [873, 393] on link "4" at bounding box center [872, 391] width 21 height 21
